Goal: Task Accomplishment & Management: Complete application form

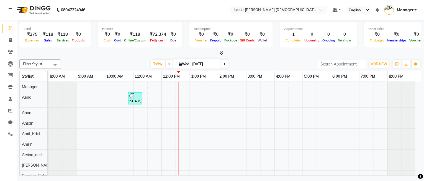
drag, startPoint x: 61, startPoint y: 72, endPoint x: 47, endPoint y: 74, distance: 13.6
click at [48, 74] on td at bounding box center [48, 76] width 1 height 11
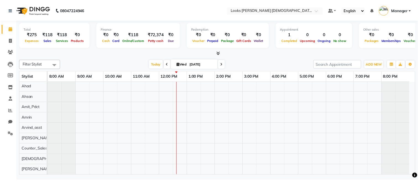
scroll to position [37, 0]
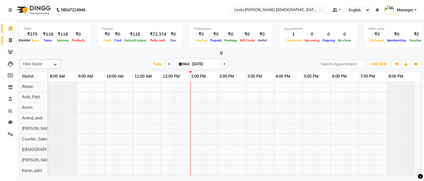
click at [9, 38] on icon at bounding box center [10, 40] width 3 height 4
select select "service"
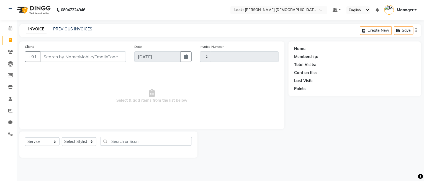
type input "2757"
select select "8706"
click at [71, 144] on select "Select Stylist" at bounding box center [79, 141] width 35 height 9
select select "87730"
click at [62, 138] on select "Select Stylist Aena [PERSON_NAME] Amit_Pdct [PERSON_NAME] [PERSON_NAME] Counter…" at bounding box center [79, 141] width 35 height 9
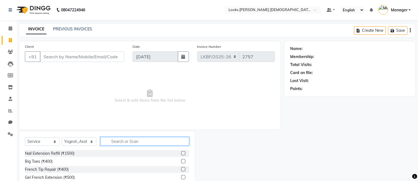
click at [142, 139] on input "text" at bounding box center [144, 141] width 89 height 9
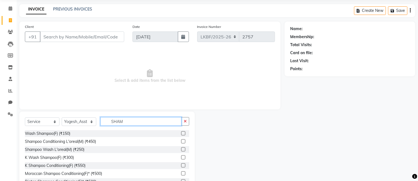
scroll to position [37, 0]
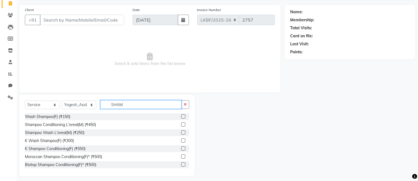
type input "SHAM"
click at [181, 124] on label at bounding box center [183, 125] width 4 height 4
click at [181, 124] on input "checkbox" at bounding box center [183, 125] width 4 height 4
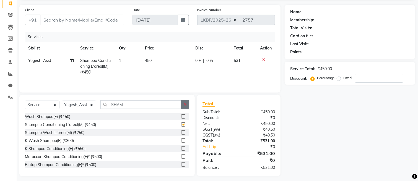
checkbox input "false"
click at [184, 105] on icon "button" at bounding box center [185, 105] width 3 height 4
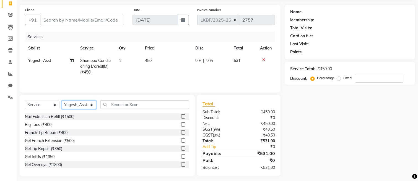
click at [64, 106] on select "Select Stylist Aena [PERSON_NAME] Amit_Pdct [PERSON_NAME] [PERSON_NAME] Counter…" at bounding box center [79, 105] width 35 height 9
select select "87718"
click at [62, 102] on select "Select Stylist Aena [PERSON_NAME] Amit_Pdct [PERSON_NAME] [PERSON_NAME] Counter…" at bounding box center [79, 105] width 35 height 9
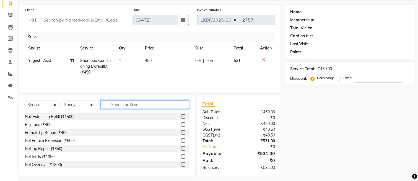
click at [105, 106] on input "text" at bounding box center [144, 104] width 89 height 9
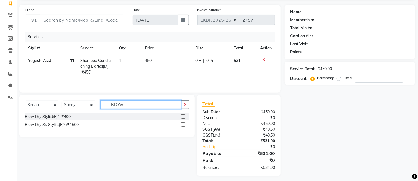
type input "BLOW"
click at [182, 117] on label at bounding box center [183, 117] width 4 height 4
click at [182, 117] on input "checkbox" at bounding box center [183, 117] width 4 height 4
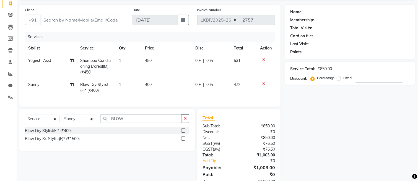
checkbox input "false"
click at [156, 79] on td "400" at bounding box center [167, 88] width 50 height 18
select select "87718"
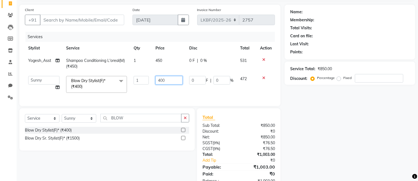
drag, startPoint x: 168, startPoint y: 76, endPoint x: 144, endPoint y: 78, distance: 24.1
click at [144, 78] on tr "Aena [PERSON_NAME] Amit_Pdct [PERSON_NAME] [PERSON_NAME] Counter_Sales [PERSON_…" at bounding box center [150, 85] width 250 height 24
type input "1"
type input "600"
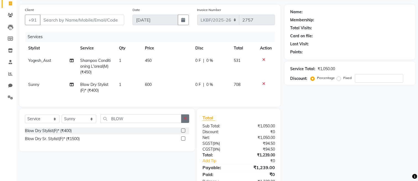
click at [188, 123] on button "button" at bounding box center [185, 119] width 8 height 9
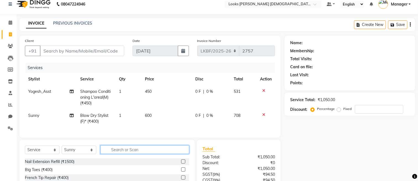
scroll to position [0, 0]
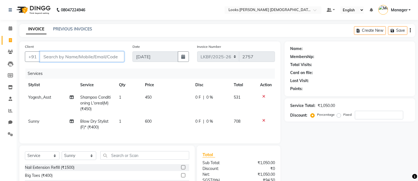
click at [85, 55] on input "Client" at bounding box center [82, 56] width 84 height 11
type input "9"
type input "0"
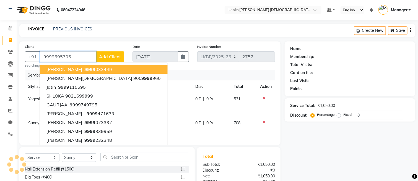
type input "9999595705"
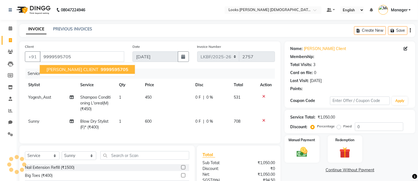
select select "1: Object"
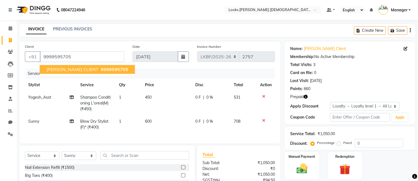
click at [101, 69] on span "9999595705" at bounding box center [115, 70] width 28 height 6
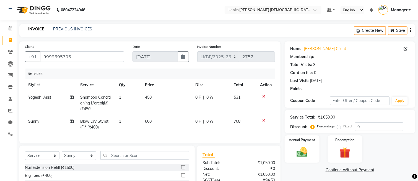
select select "1: Object"
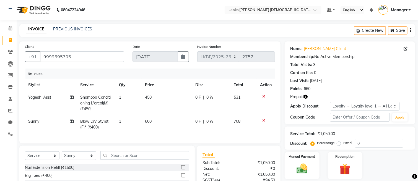
click at [305, 95] on icon "button" at bounding box center [306, 97] width 4 height 4
click at [306, 96] on icon "button" at bounding box center [306, 97] width 4 height 4
click at [305, 95] on icon "button" at bounding box center [306, 97] width 4 height 4
click at [307, 96] on icon "button" at bounding box center [306, 97] width 4 height 4
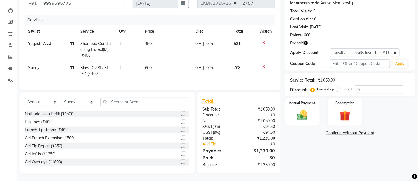
scroll to position [60, 0]
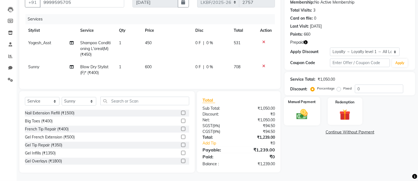
click at [299, 111] on img at bounding box center [302, 114] width 19 height 13
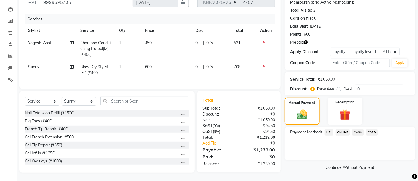
click at [359, 129] on span "CASH" at bounding box center [358, 132] width 12 height 6
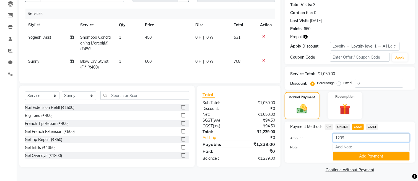
drag, startPoint x: 346, startPoint y: 137, endPoint x: 303, endPoint y: 138, distance: 43.2
click at [303, 138] on div "Amount: 1239" at bounding box center [350, 138] width 128 height 9
type input "1500"
click at [365, 159] on button "Add Payment" at bounding box center [371, 156] width 77 height 9
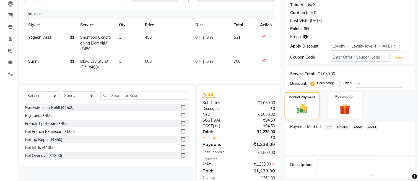
scroll to position [118, 0]
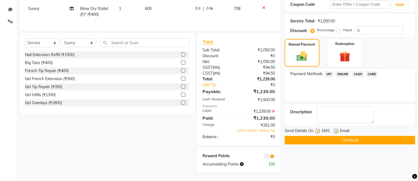
click at [300, 138] on button "Checkout" at bounding box center [350, 140] width 131 height 9
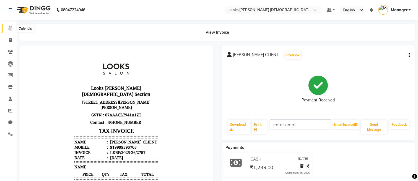
click at [12, 27] on icon at bounding box center [11, 28] width 4 height 4
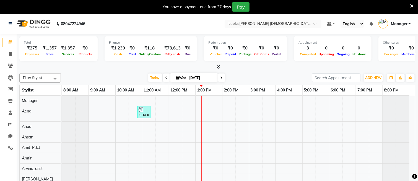
click at [412, 5] on icon at bounding box center [412, 6] width 4 height 5
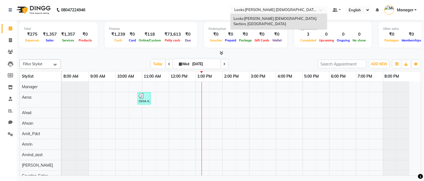
click at [260, 12] on input "text" at bounding box center [273, 11] width 80 height 6
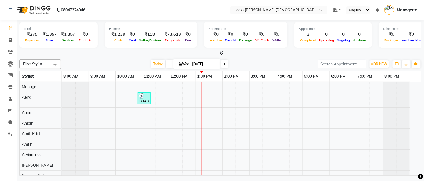
click at [191, 14] on nav "08047224946 Select Location × Looks Karol Bagh Female Section, Delhi Default Pa…" at bounding box center [212, 10] width 424 height 20
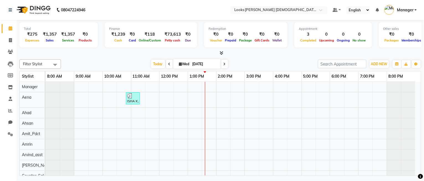
drag, startPoint x: 61, startPoint y: 74, endPoint x: 45, endPoint y: 72, distance: 16.4
click at [45, 72] on td at bounding box center [45, 76] width 1 height 11
click at [47, 73] on td at bounding box center [47, 76] width 1 height 11
click at [48, 72] on td at bounding box center [48, 76] width 1 height 11
click at [49, 74] on td at bounding box center [49, 76] width 1 height 11
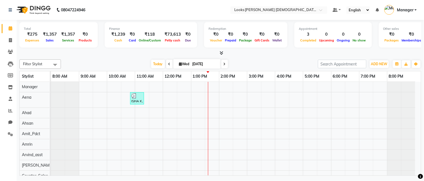
click at [50, 73] on td at bounding box center [50, 76] width 1 height 11
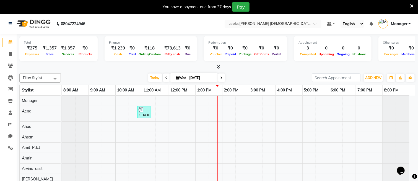
click at [411, 7] on icon at bounding box center [412, 6] width 4 height 5
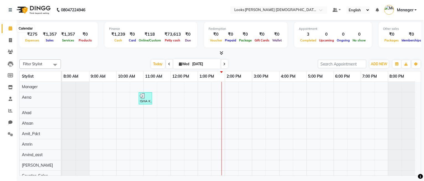
click at [9, 31] on span at bounding box center [11, 28] width 10 height 6
click at [10, 39] on icon at bounding box center [10, 40] width 3 height 4
select select "service"
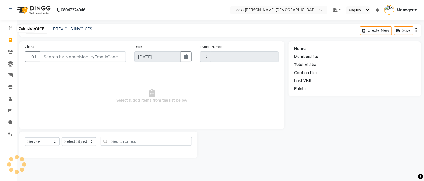
type input "2758"
select select "8706"
click at [9, 27] on icon at bounding box center [11, 28] width 4 height 4
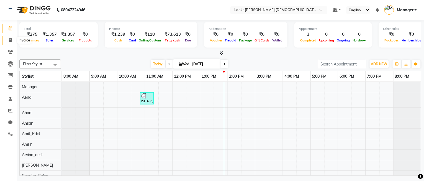
click at [9, 40] on icon at bounding box center [10, 40] width 3 height 4
select select "service"
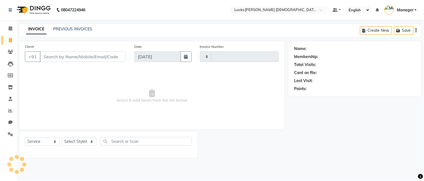
type input "2758"
select select "8706"
click at [9, 27] on icon at bounding box center [11, 28] width 4 height 4
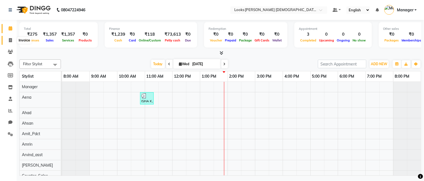
click at [11, 41] on icon at bounding box center [10, 40] width 3 height 4
select select "service"
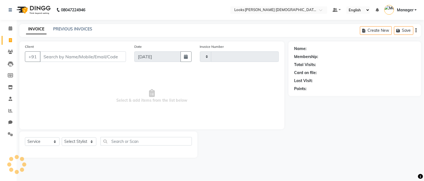
type input "2758"
select select "8706"
click at [9, 30] on icon at bounding box center [11, 28] width 4 height 4
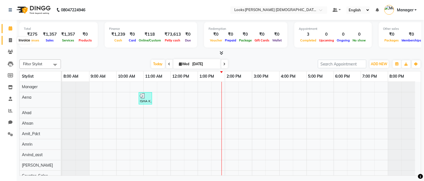
click at [10, 40] on icon at bounding box center [10, 40] width 3 height 4
select select "service"
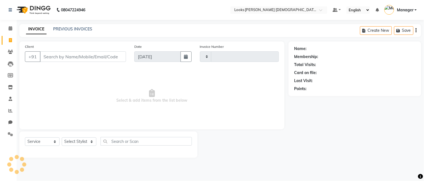
type input "2758"
select select "8706"
click at [10, 28] on icon at bounding box center [11, 28] width 4 height 4
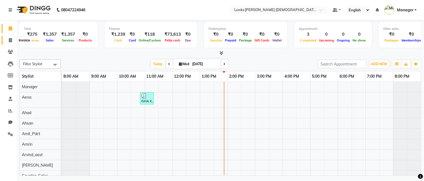
click at [11, 38] on icon at bounding box center [10, 40] width 3 height 4
select select "service"
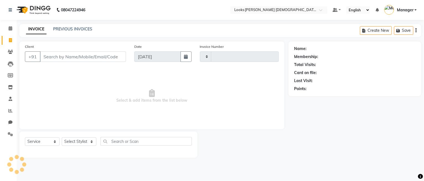
type input "2758"
select select "8706"
click at [11, 29] on icon at bounding box center [11, 28] width 4 height 4
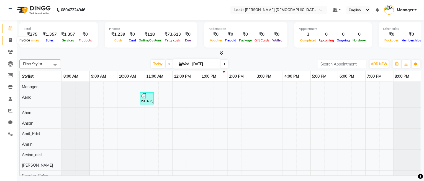
click at [10, 39] on icon at bounding box center [10, 40] width 3 height 4
select select "service"
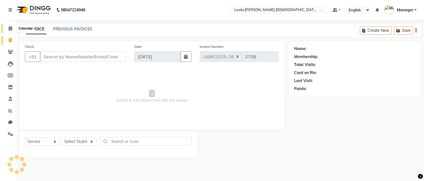
click at [11, 28] on icon at bounding box center [11, 28] width 4 height 4
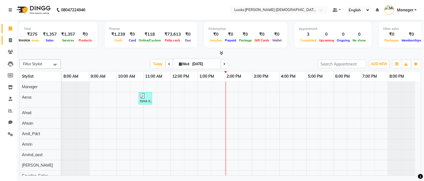
click at [8, 41] on span at bounding box center [11, 40] width 10 height 6
select select "service"
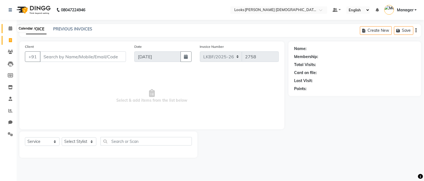
click at [9, 26] on icon at bounding box center [11, 28] width 4 height 4
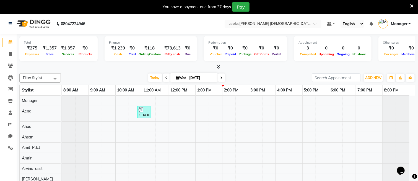
click at [410, 4] on icon at bounding box center [412, 6] width 4 height 5
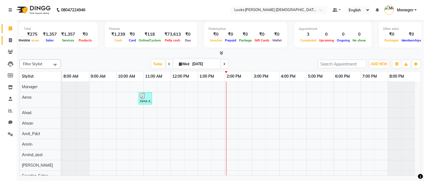
click at [6, 42] on span at bounding box center [11, 40] width 10 height 6
select select "service"
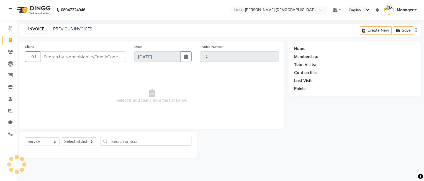
type input "2758"
select select "8706"
click at [70, 30] on link "PREVIOUS INVOICES" at bounding box center [72, 29] width 39 height 5
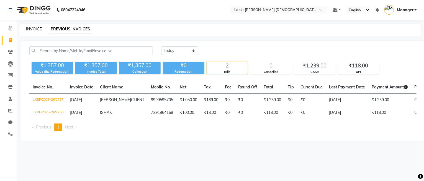
click at [35, 27] on link "INVOICE" at bounding box center [34, 29] width 16 height 5
select select "service"
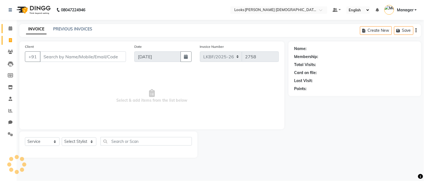
click at [4, 30] on link "Calendar" at bounding box center [8, 28] width 13 height 9
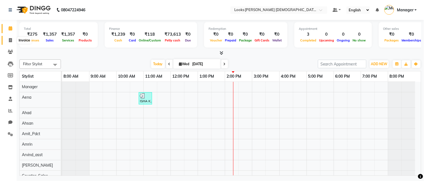
click at [9, 38] on icon at bounding box center [10, 40] width 3 height 4
select select "service"
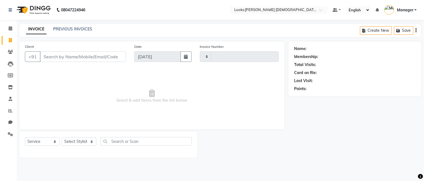
type input "2758"
select select "8706"
click at [75, 141] on select "Select Stylist Aena [PERSON_NAME] Amit_Pdct [PERSON_NAME] [PERSON_NAME] Counter…" at bounding box center [79, 141] width 35 height 9
select select "87719"
click at [62, 138] on select "Select Stylist Aena [PERSON_NAME] Amit_Pdct [PERSON_NAME] [PERSON_NAME] Counter…" at bounding box center [79, 141] width 35 height 9
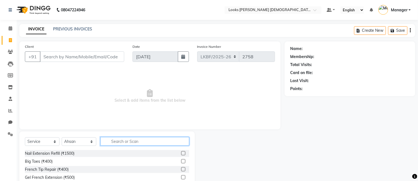
click at [132, 139] on input "text" at bounding box center [144, 141] width 89 height 9
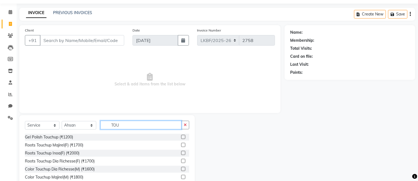
scroll to position [40, 0]
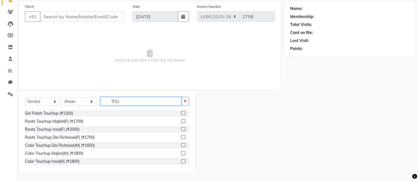
type input "TOU"
click at [181, 161] on label at bounding box center [183, 161] width 4 height 4
click at [181, 161] on input "checkbox" at bounding box center [183, 162] width 4 height 4
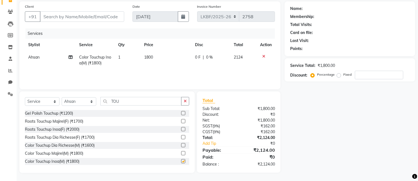
checkbox input "false"
click at [154, 57] on td "1800" at bounding box center [166, 60] width 51 height 18
select select "87719"
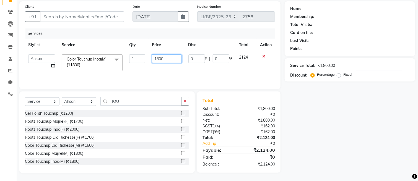
drag, startPoint x: 165, startPoint y: 58, endPoint x: 146, endPoint y: 60, distance: 19.8
click at [146, 60] on tr "Aena Ahad Ahsan Amit_Pdct Amrin Arvind_asst Bijender Counter_Sales Dharmaveer F…" at bounding box center [150, 63] width 250 height 24
type input "1600"
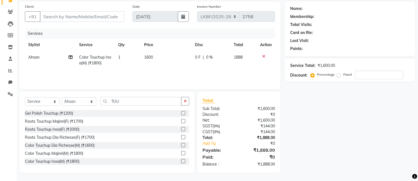
drag, startPoint x: 186, startPoint y: 102, endPoint x: 170, endPoint y: 103, distance: 15.8
click at [186, 102] on icon "button" at bounding box center [185, 101] width 3 height 4
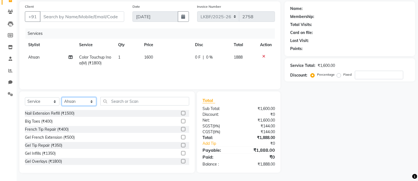
click at [83, 102] on select "Select Stylist Aena Ahad Ahsan Amit_Pdct Amrin Arvind_asst Bijender Counter_Sal…" at bounding box center [79, 101] width 35 height 9
select select "87727"
click at [62, 97] on select "Select Stylist Aena Ahad Ahsan Amit_Pdct Amrin Arvind_asst Bijender Counter_Sal…" at bounding box center [79, 101] width 35 height 9
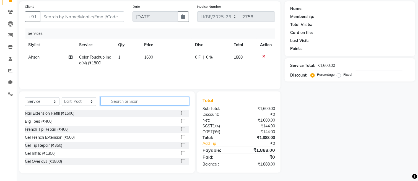
click at [132, 101] on input "text" at bounding box center [144, 101] width 89 height 9
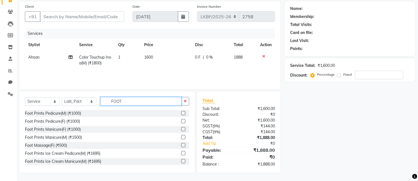
type input "FOOT"
click at [181, 120] on label at bounding box center [183, 121] width 4 height 4
click at [181, 120] on input "checkbox" at bounding box center [183, 122] width 4 height 4
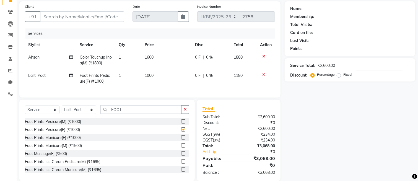
checkbox input "false"
click at [187, 114] on button "button" at bounding box center [185, 109] width 8 height 9
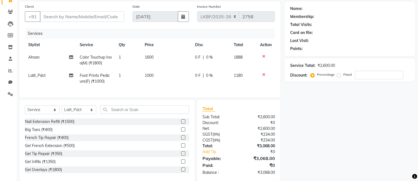
click at [71, 7] on div "Client +91" at bounding box center [75, 15] width 108 height 23
click at [72, 14] on input "Client" at bounding box center [82, 16] width 84 height 11
type input "9"
type input "0"
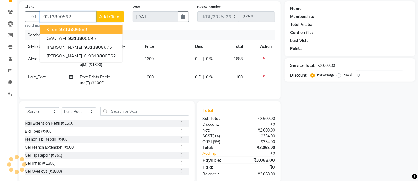
type input "9313800562"
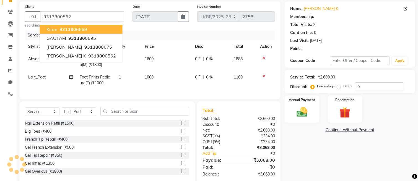
select select "1: Object"
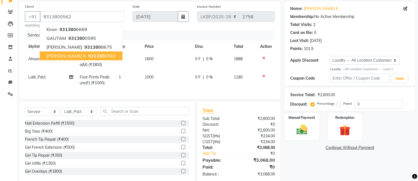
click at [90, 56] on ngb-highlight "931380 0562" at bounding box center [101, 56] width 29 height 6
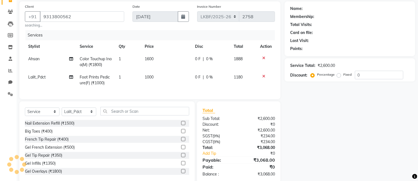
select select "1: Object"
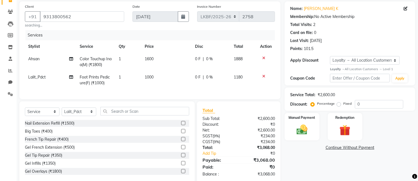
scroll to position [56, 0]
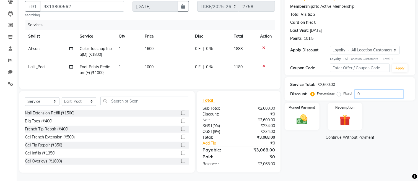
drag, startPoint x: 366, startPoint y: 89, endPoint x: 335, endPoint y: 89, distance: 31.3
click at [335, 90] on div "Percentage Fixed 0" at bounding box center [358, 94] width 92 height 9
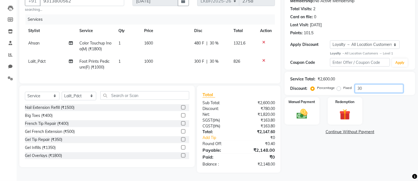
type input "30"
click at [310, 141] on div "Name: Sunderi K Membership: No Active Membership Total Visits: 2 Card on file: …" at bounding box center [352, 79] width 135 height 187
click at [300, 120] on img at bounding box center [302, 114] width 19 height 13
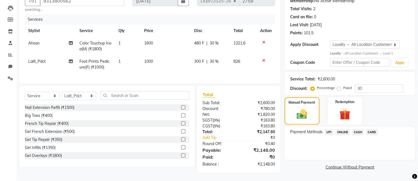
click at [356, 132] on span "CASH" at bounding box center [358, 132] width 12 height 6
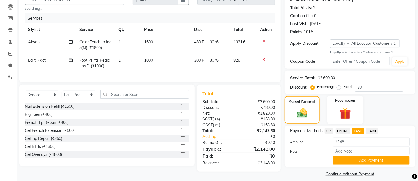
scroll to position [63, 0]
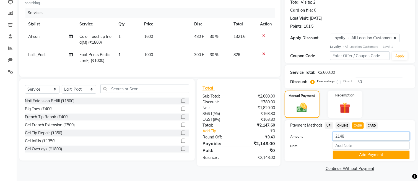
drag, startPoint x: 354, startPoint y: 137, endPoint x: 305, endPoint y: 137, distance: 49.5
click at [305, 137] on div "Amount: 2148" at bounding box center [350, 136] width 128 height 9
type input "2500"
click at [341, 156] on button "Add Payment" at bounding box center [371, 155] width 77 height 9
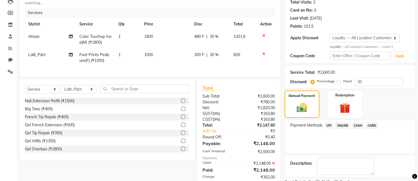
scroll to position [120, 0]
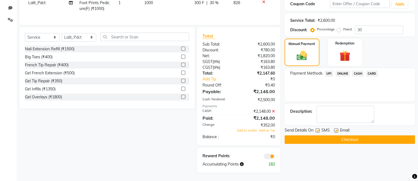
click at [326, 137] on button "Checkout" at bounding box center [350, 140] width 131 height 9
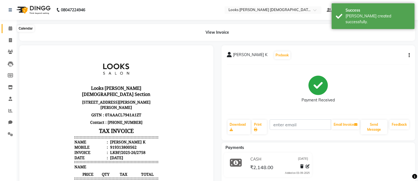
click at [9, 27] on icon at bounding box center [11, 28] width 4 height 4
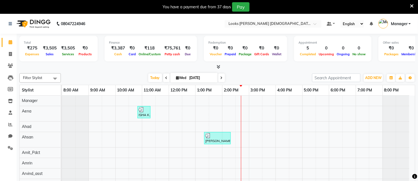
click at [410, 4] on icon at bounding box center [412, 6] width 4 height 5
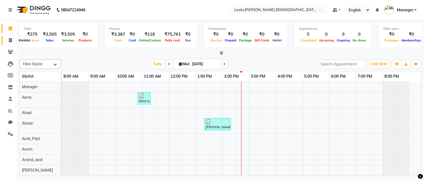
click at [11, 41] on icon at bounding box center [10, 40] width 3 height 4
select select "service"
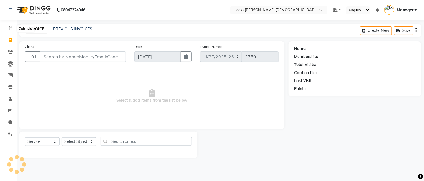
click at [7, 29] on span at bounding box center [11, 28] width 10 height 6
